Goal: Obtain resource: Obtain resource

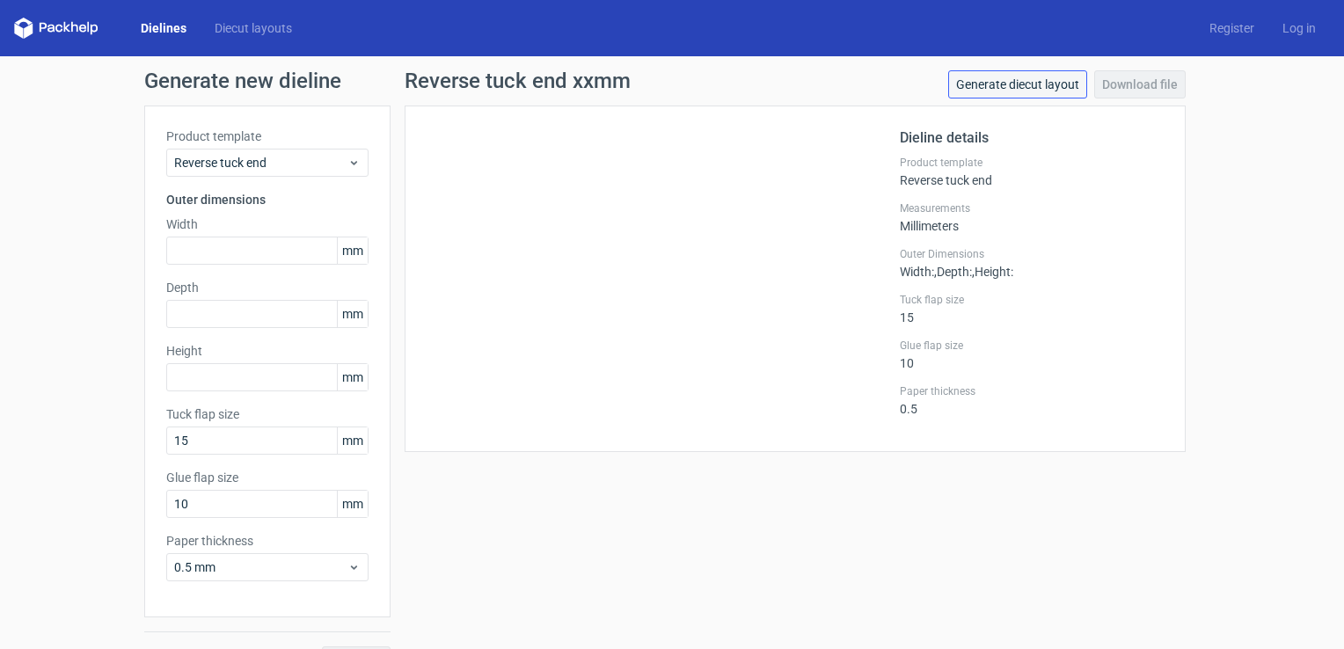
click at [997, 86] on link "Generate diecut layout" at bounding box center [1017, 84] width 139 height 28
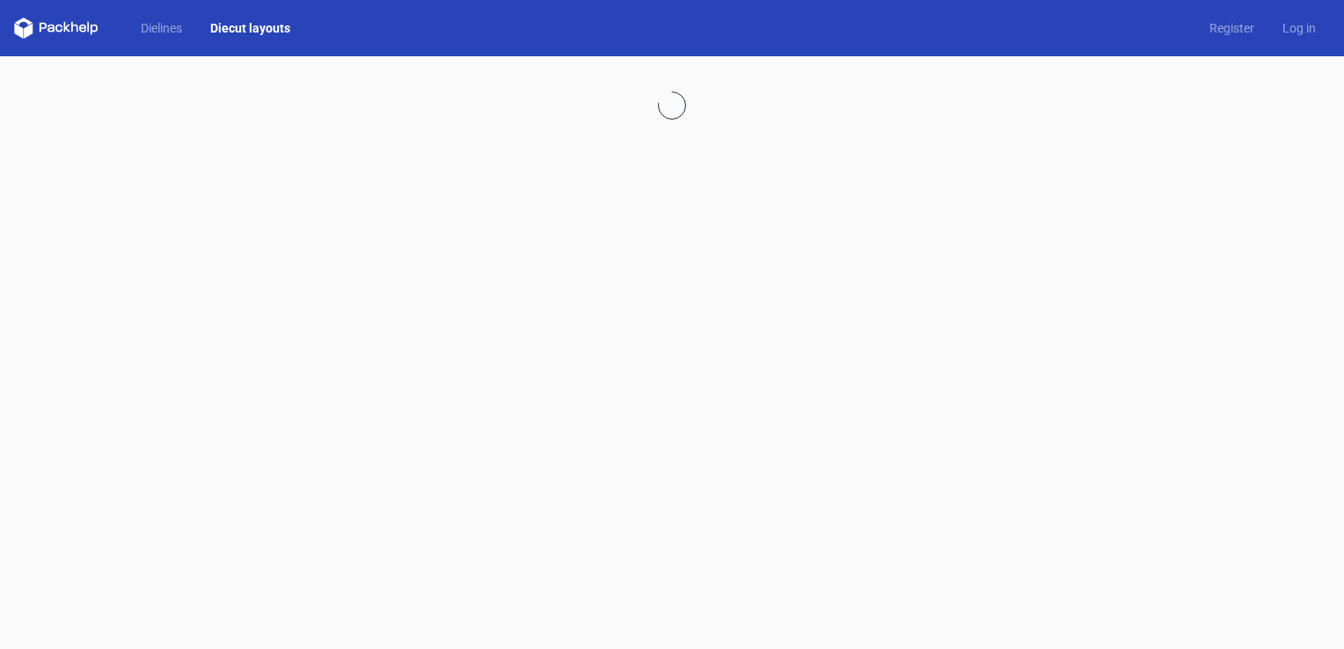
click at [749, 43] on div "Dielines Diecut layouts Register Log in" at bounding box center [672, 28] width 1344 height 56
